Goal: Task Accomplishment & Management: Complete application form

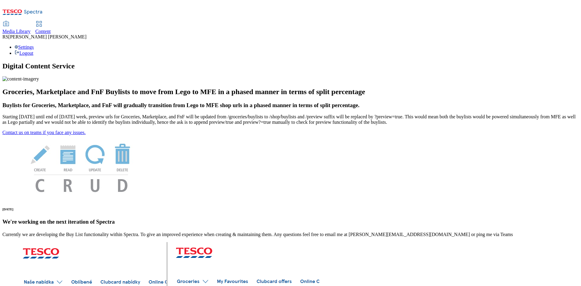
click at [51, 29] on span "Content" at bounding box center [42, 31] width 15 height 5
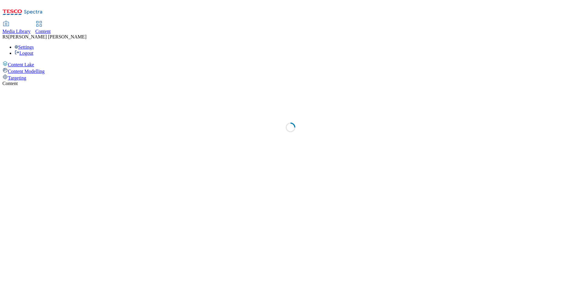
select select "ghs-uk"
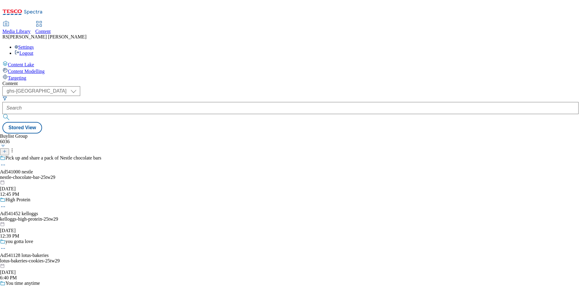
click at [7, 149] on icon at bounding box center [4, 151] width 4 height 4
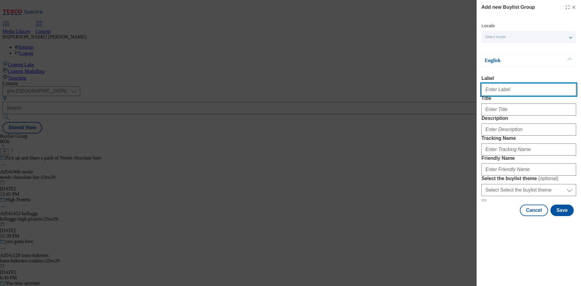
click at [506, 94] on input "Label" at bounding box center [529, 90] width 95 height 12
paste input "541815"
type input "Ad541815"
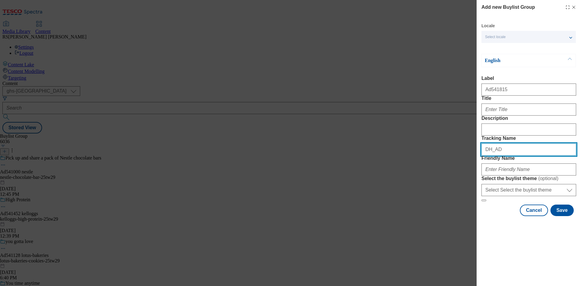
paste input "541815"
type input "DH_AD541815"
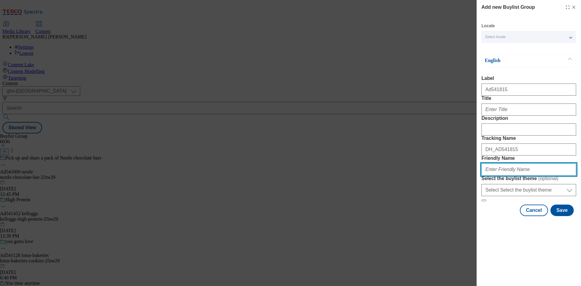
paste input "glen-grant-campari-crodino-25tw29"
type input "glen-grant-campari-crodino-25tw29"
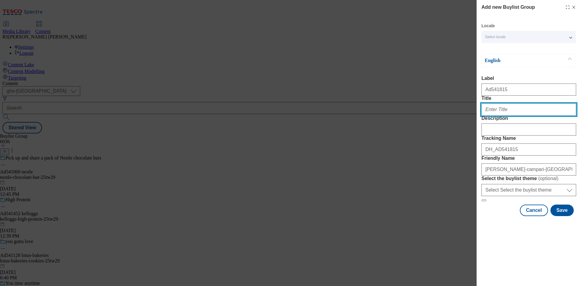
click at [508, 116] on input "Title" at bounding box center [529, 110] width 95 height 12
paste input "Crodino"
type input "Crodino"
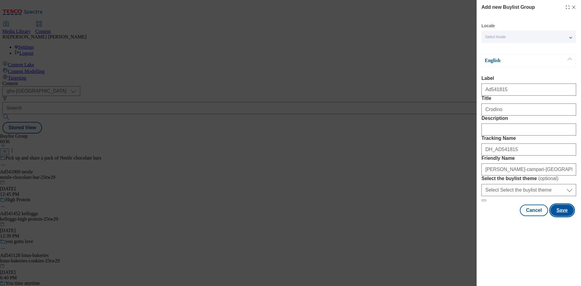
click at [566, 216] on button "Save" at bounding box center [562, 211] width 23 height 12
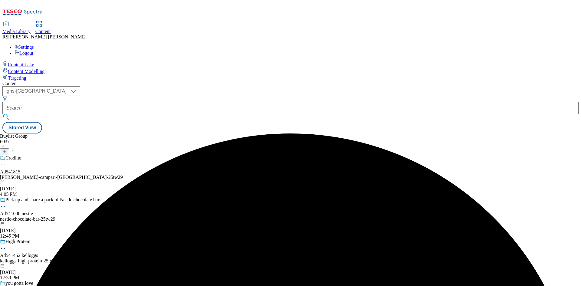
click at [123, 175] on div "glen-grant-campari-crodino-25tw29" at bounding box center [61, 177] width 123 height 5
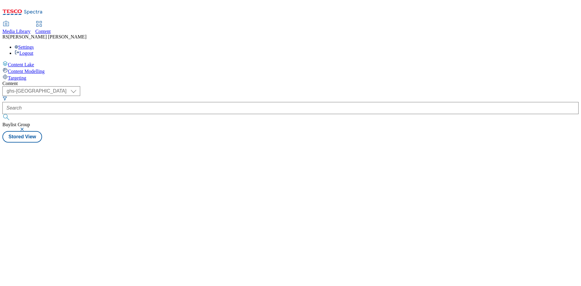
select select "ghs-[GEOGRAPHIC_DATA]"
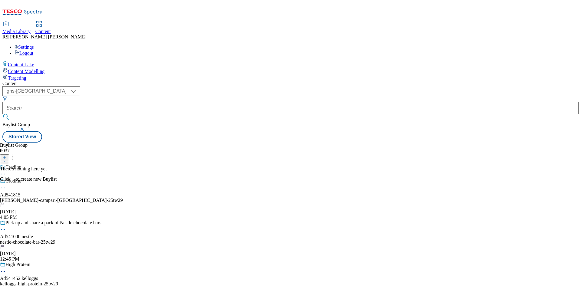
click at [7, 155] on icon at bounding box center [4, 157] width 4 height 4
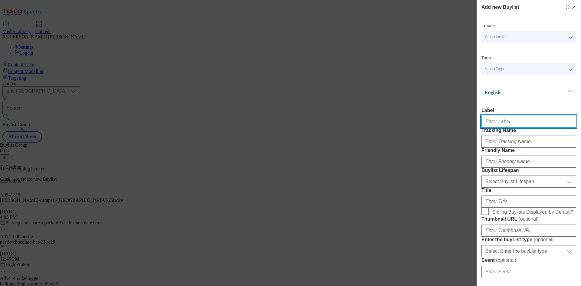
click at [522, 125] on input "Label" at bounding box center [529, 122] width 95 height 12
paste input "541815"
type input "Ad541815"
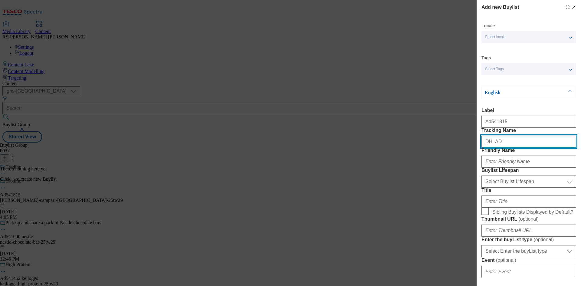
paste input "541815"
type input "DH_AD541815"
click at [525, 168] on div "Modal" at bounding box center [529, 160] width 95 height 15
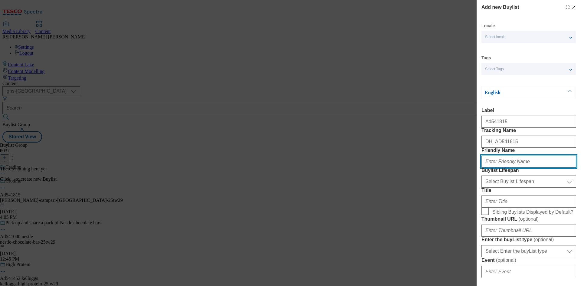
click at [523, 168] on input "Friendly Name" at bounding box center [529, 162] width 95 height 12
paste input "glen-grant-campari"
type input "glen-grant-campari"
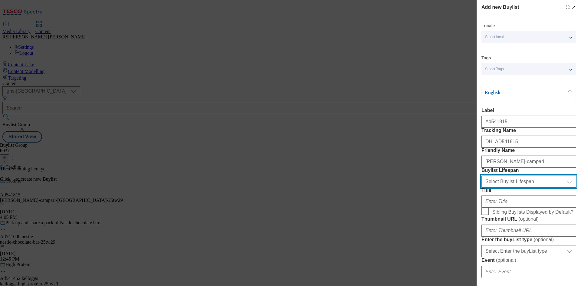
click at [528, 188] on select "Select Buylist Lifespan evergreen seasonal tactical" at bounding box center [529, 182] width 95 height 12
select select "tactical"
click at [482, 188] on select "Select Buylist Lifespan evergreen seasonal tactical" at bounding box center [529, 182] width 95 height 12
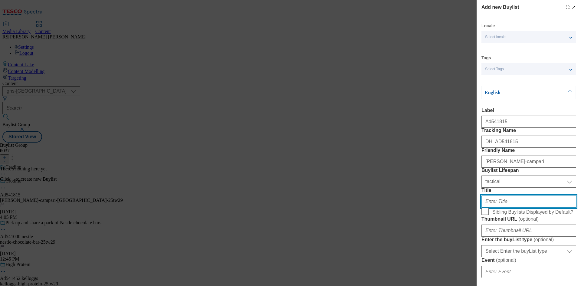
click at [507, 208] on input "Title" at bounding box center [529, 202] width 95 height 12
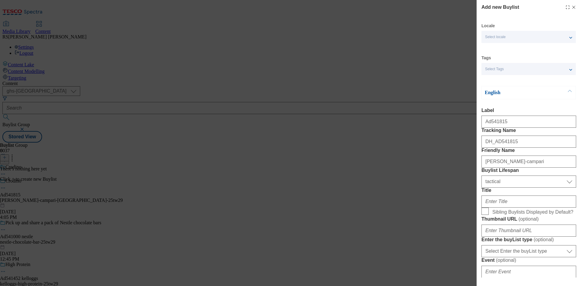
click at [429, 231] on div "Add new Buylist Locale Select locale English Welsh Tags Select Tags fnf marketp…" at bounding box center [290, 143] width 581 height 286
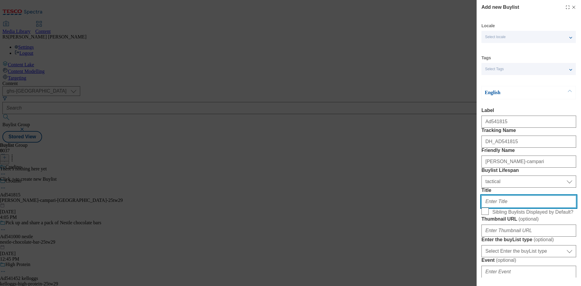
click at [522, 208] on input "Title" at bounding box center [529, 202] width 95 height 12
paste input "Non-alcoholic spritz"
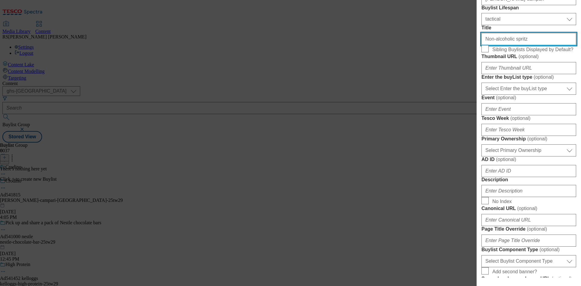
scroll to position [182, 0]
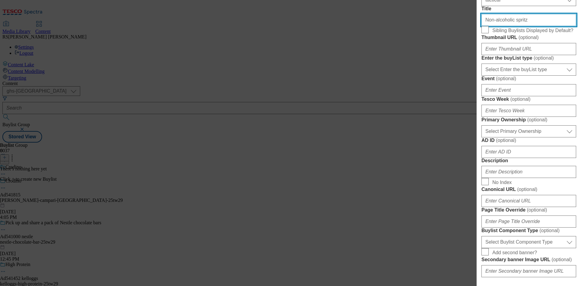
type input "Non-alcoholic spritz"
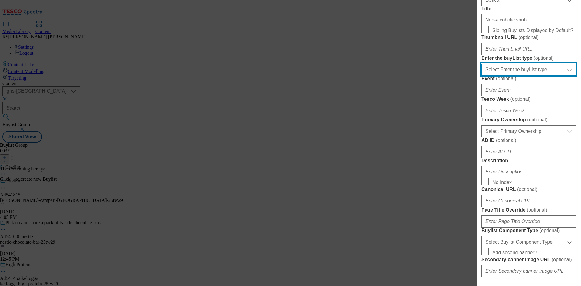
click at [534, 76] on select "Select Enter the buyList type event supplier funded long term >4 weeks supplier…" at bounding box center [529, 70] width 95 height 12
select select "supplier funded short term 1-3 weeks"
click at [482, 76] on select "Select Enter the buyList type event supplier funded long term >4 weeks supplier…" at bounding box center [529, 70] width 95 height 12
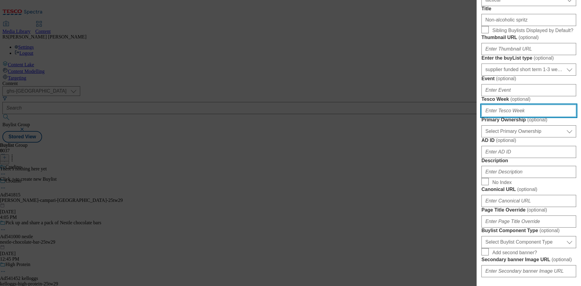
click at [513, 117] on input "Tesco Week ( optional )" at bounding box center [529, 111] width 95 height 12
type input "29"
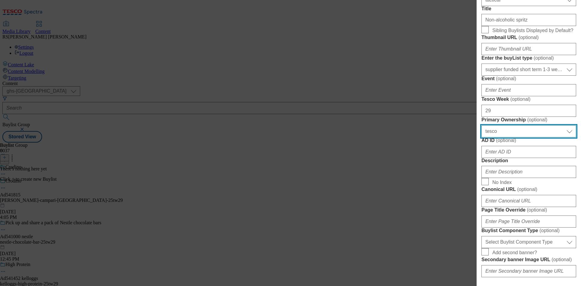
select select "dunnhumby"
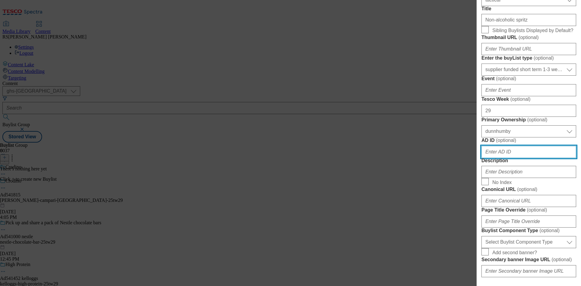
paste input "Non-alcoholic spritz"
paste input "541815"
type input "541815"
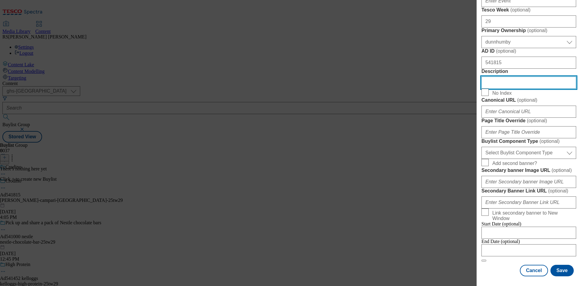
scroll to position [425, 0]
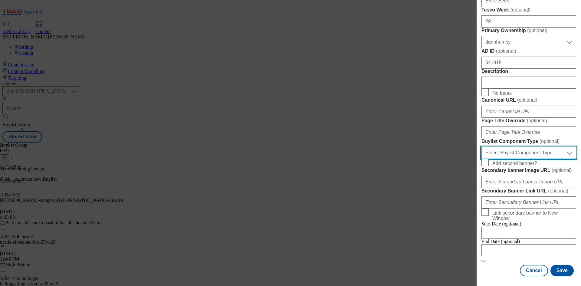
click at [545, 158] on select "Select Buylist Component Type Banner Competition Header Meal" at bounding box center [529, 153] width 95 height 12
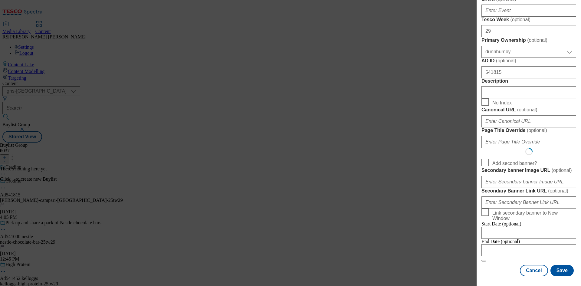
select select "Banner"
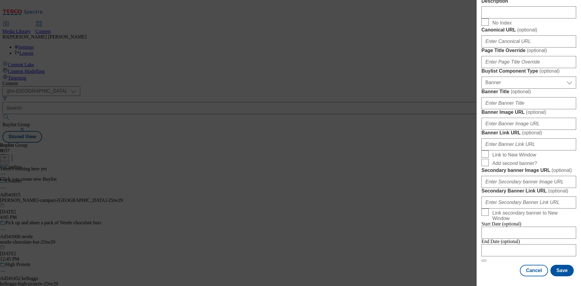
scroll to position [600, 0]
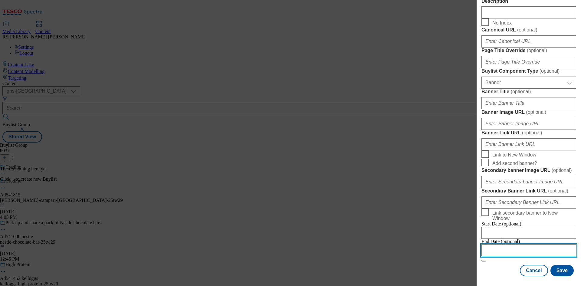
click at [529, 245] on input "Modal" at bounding box center [529, 250] width 95 height 12
select select "2025"
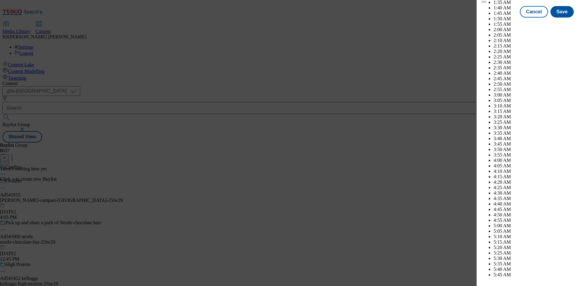
scroll to position [2157, 0]
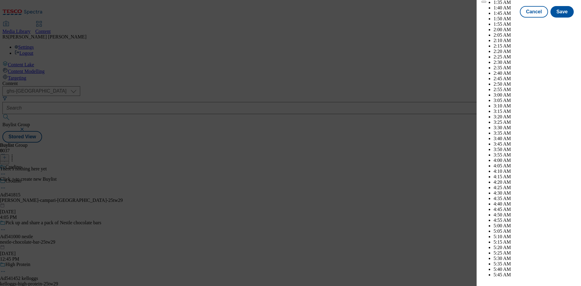
select select "December"
click at [557, 23] on button "Save" at bounding box center [562, 18] width 23 height 12
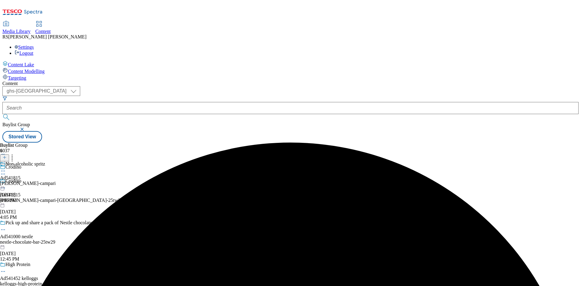
click at [56, 181] on div "glen-grant-campari" at bounding box center [28, 183] width 56 height 5
click at [7, 155] on icon at bounding box center [4, 157] width 4 height 4
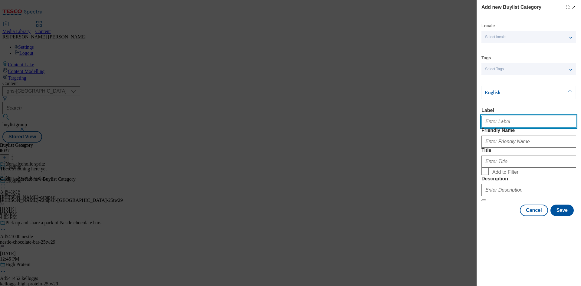
click at [515, 123] on input "Label" at bounding box center [529, 122] width 95 height 12
paste input "541815"
type input "Ad541815"
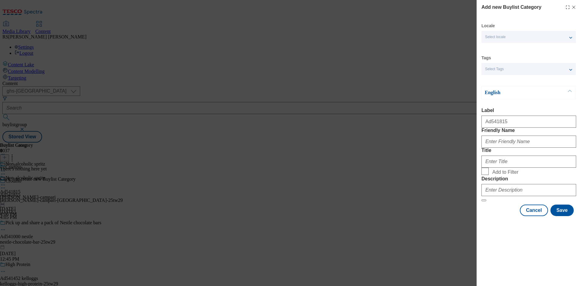
click at [430, 240] on div "Add new Buylist Category Locale Select locale English Welsh Tags Select Tags fn…" at bounding box center [290, 143] width 581 height 286
click at [525, 148] on input "Friendly Name" at bounding box center [529, 142] width 95 height 12
paste input "glen-grant-campari"
type input "glen-grant-campari"
paste input "Campari UK"
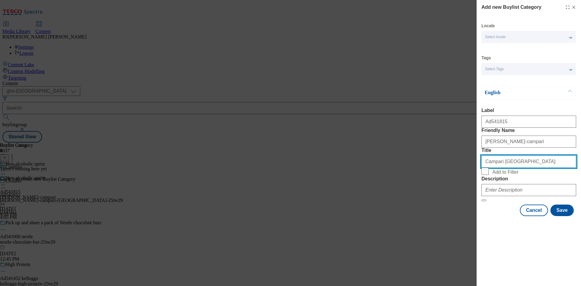
type input "Campari UK"
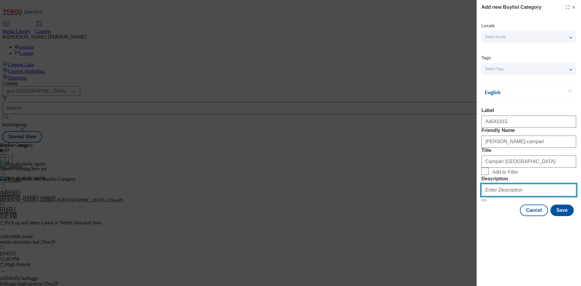
click at [527, 196] on input "Description" at bounding box center [529, 190] width 95 height 12
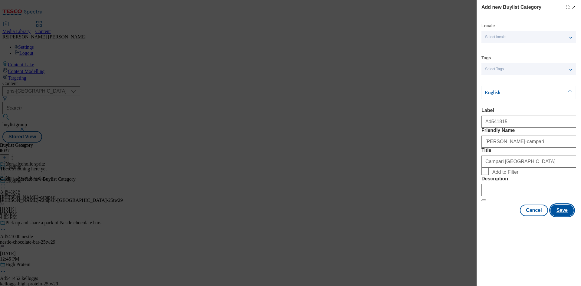
click at [564, 216] on button "Save" at bounding box center [562, 211] width 23 height 12
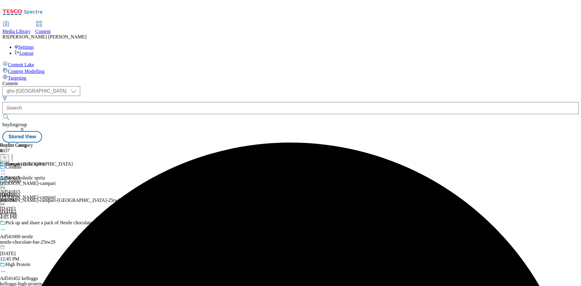
click at [73, 181] on div "glen-grant-campari" at bounding box center [36, 183] width 73 height 5
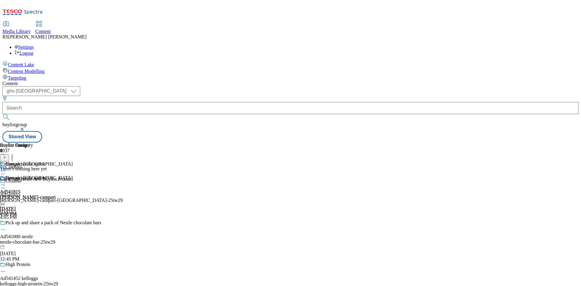
click at [5, 156] on line at bounding box center [5, 157] width 0 height 3
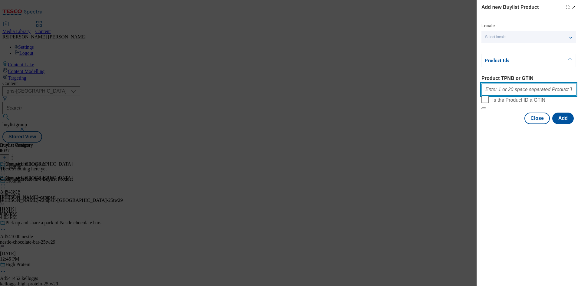
click at [529, 88] on input "Product TPNB or GTIN" at bounding box center [529, 90] width 95 height 12
paste input "96718330"
type input "96718330"
click at [564, 124] on button "Add" at bounding box center [562, 119] width 21 height 12
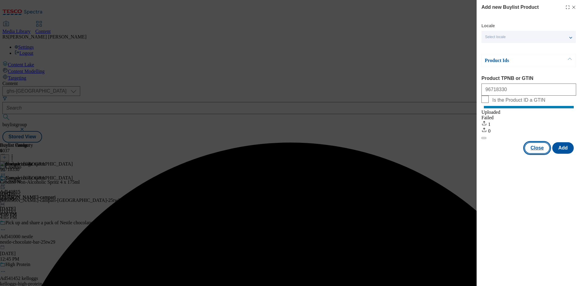
click at [538, 153] on button "Close" at bounding box center [537, 148] width 25 height 12
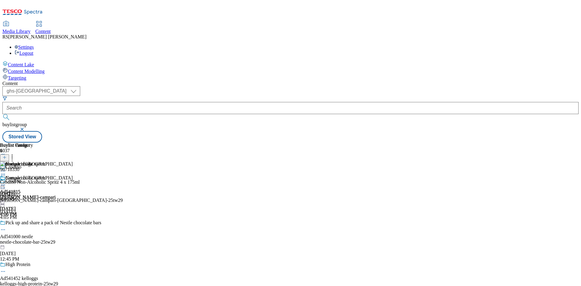
click at [6, 185] on icon at bounding box center [3, 188] width 6 height 6
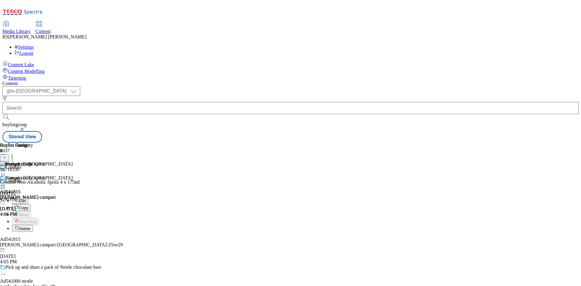
click at [26, 199] on span "Edit" at bounding box center [22, 201] width 7 height 5
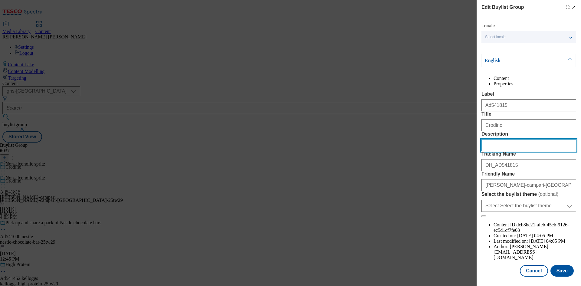
click at [522, 151] on input "Description" at bounding box center [529, 145] width 95 height 12
paste input "Crodino Non-Alcoholic Spritz 4 x 175ml"
type input "Crodino Non-Alcoholic Spritz 4 x 175ml"
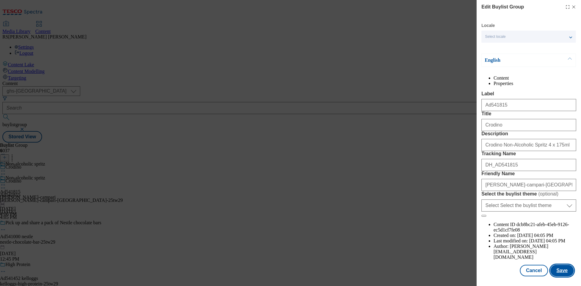
click at [558, 268] on button "Save" at bounding box center [562, 271] width 23 height 12
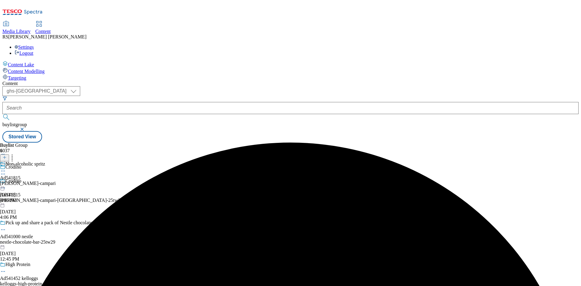
click at [6, 168] on icon at bounding box center [3, 171] width 6 height 6
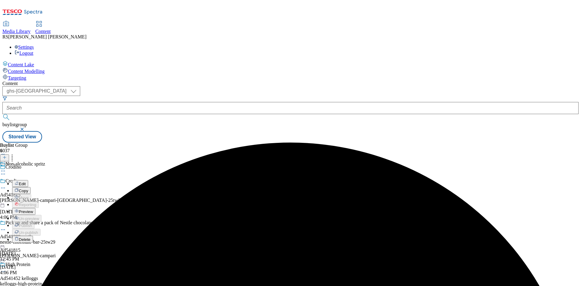
click at [26, 182] on span "Edit" at bounding box center [22, 184] width 7 height 5
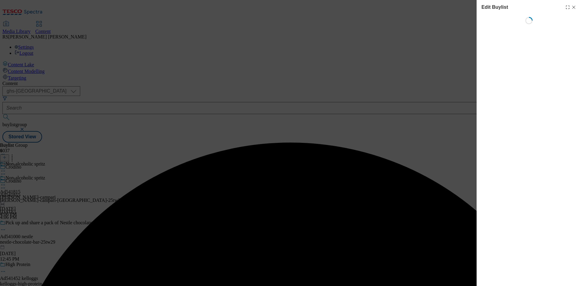
select select "tactical"
select select "supplier funded short term 1-3 weeks"
select select "dunnhumby"
select select "Banner"
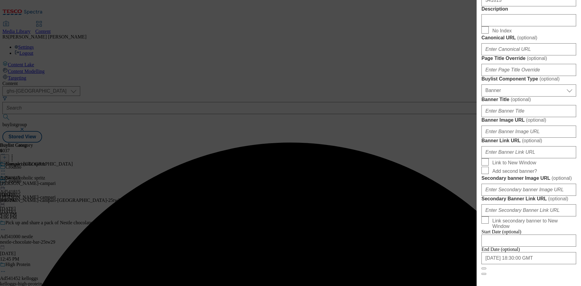
scroll to position [363, 0]
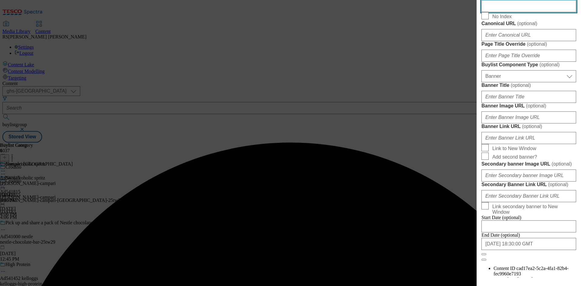
click at [519, 12] on input "Description" at bounding box center [529, 6] width 95 height 12
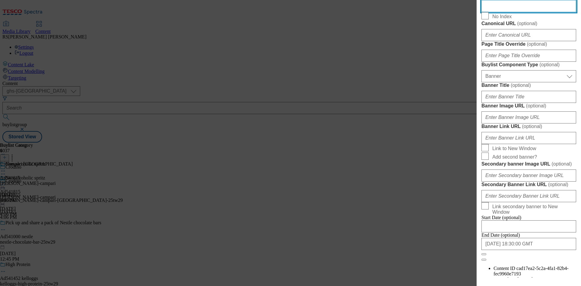
paste input "Crodino Non-Alcoholic Spritz 4 x 175ml"
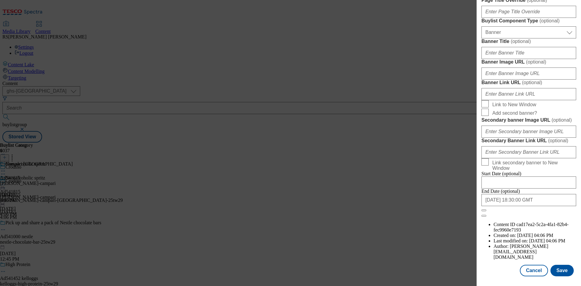
scroll to position [627, 0]
type input "Crodino Non-Alcoholic Spritz 4 x 175ml"
click at [561, 271] on button "Save" at bounding box center [562, 271] width 23 height 12
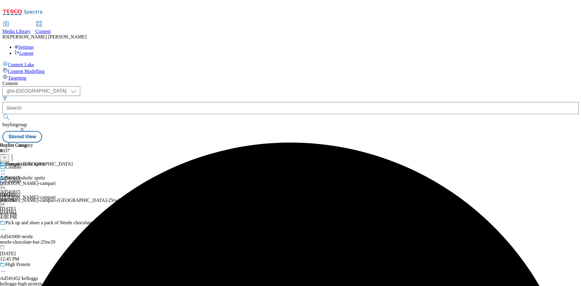
click at [6, 168] on icon at bounding box center [3, 171] width 6 height 6
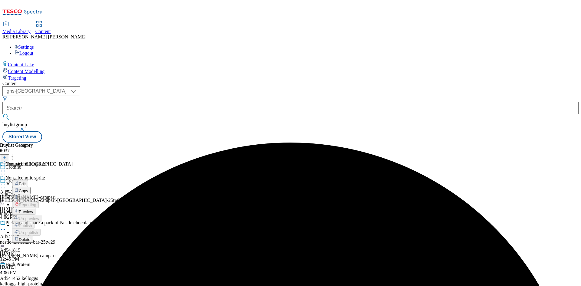
click at [28, 180] on button "Edit" at bounding box center [20, 183] width 16 height 7
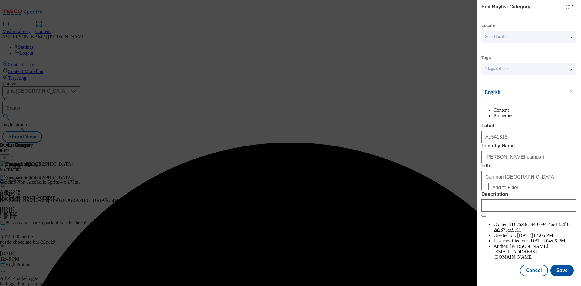
scroll to position [12, 0]
click at [530, 212] on input "Description" at bounding box center [529, 205] width 95 height 12
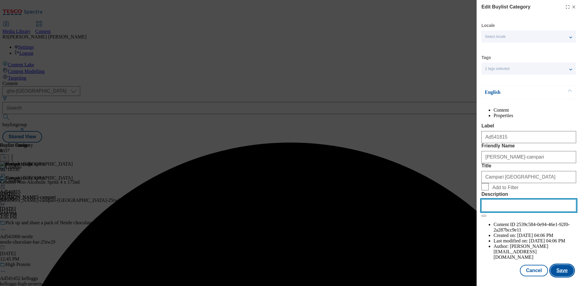
paste input "Crodino Non-Alcoholic Spritz 4 x 175ml"
type input "Crodino Non-Alcoholic Spritz 4 x 175ml"
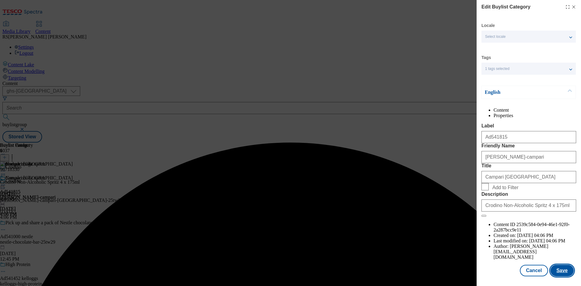
click at [560, 268] on button "Save" at bounding box center [562, 271] width 23 height 12
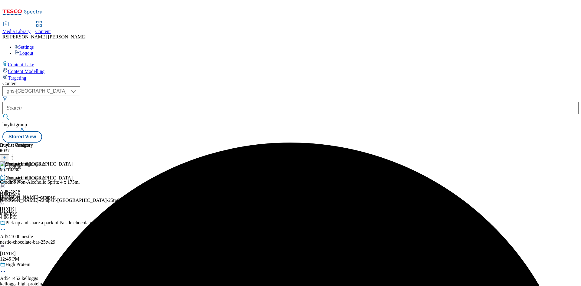
click at [6, 182] on icon at bounding box center [3, 185] width 6 height 6
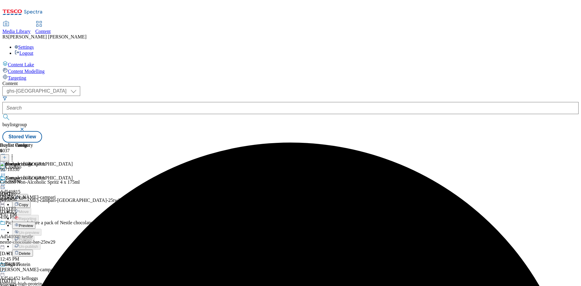
click at [33, 223] on span "Preview" at bounding box center [26, 225] width 14 height 5
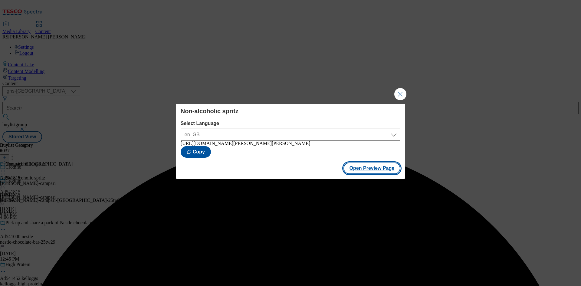
click at [375, 171] on button "Open Preview Page" at bounding box center [372, 169] width 57 height 12
click at [403, 90] on button "Close Modal" at bounding box center [400, 94] width 12 height 12
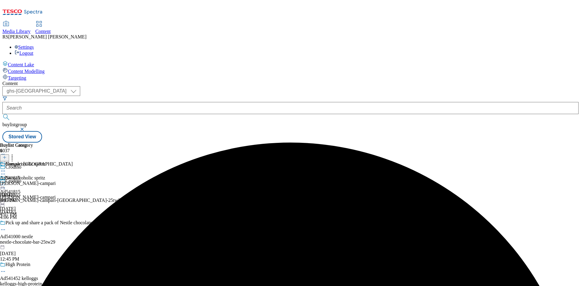
click at [6, 182] on icon at bounding box center [3, 185] width 6 height 6
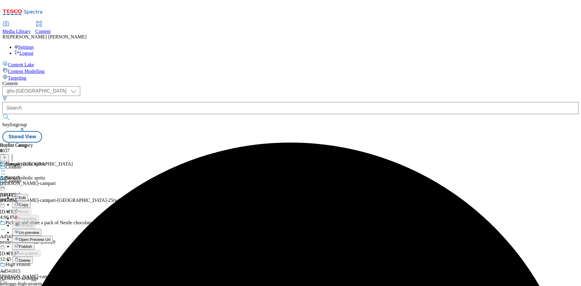
click at [32, 244] on span "Publish" at bounding box center [25, 246] width 13 height 5
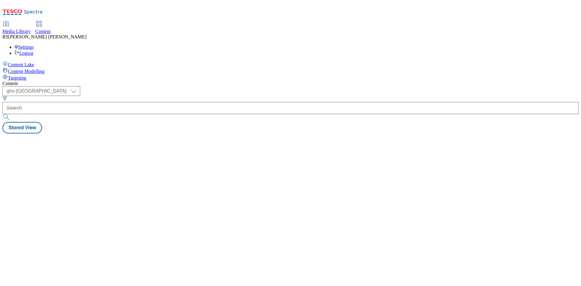
select select "ghs-[GEOGRAPHIC_DATA]"
